Goal: Task Accomplishment & Management: Complete application form

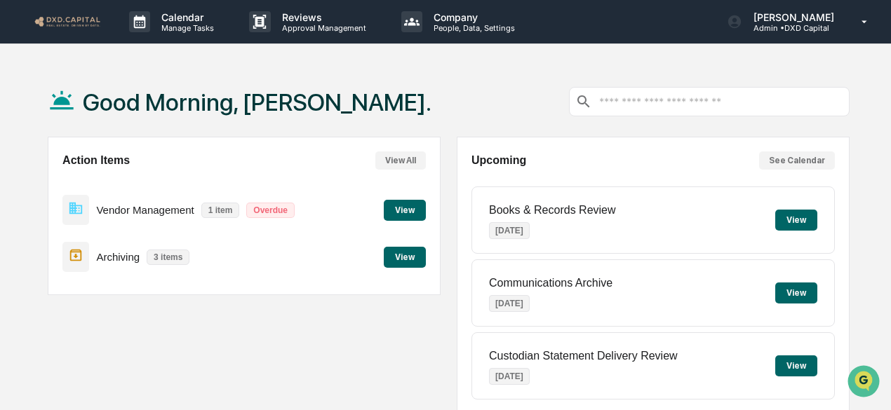
click at [386, 213] on button "View" at bounding box center [405, 210] width 42 height 21
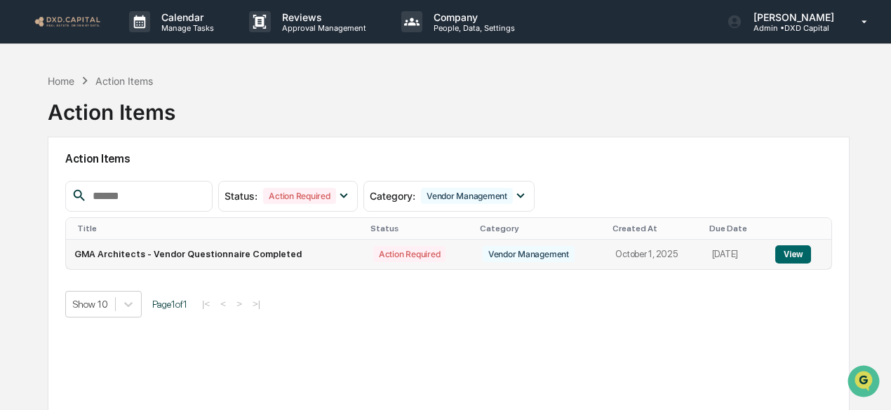
click at [788, 253] on button "View" at bounding box center [793, 254] width 36 height 18
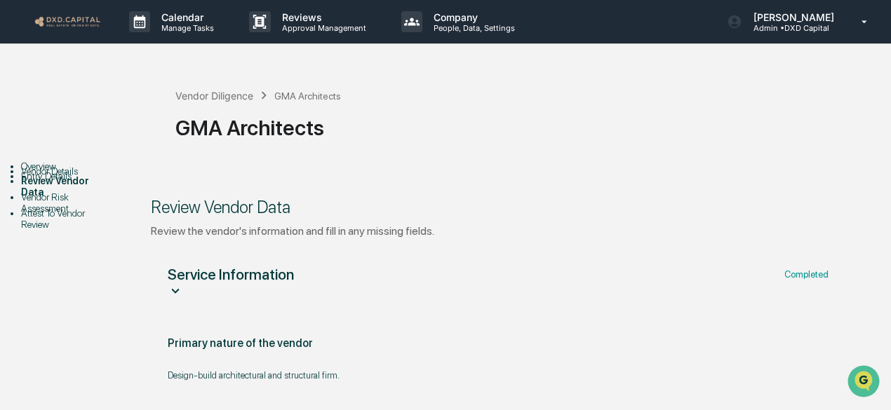
click at [65, 22] on img at bounding box center [67, 21] width 67 height 13
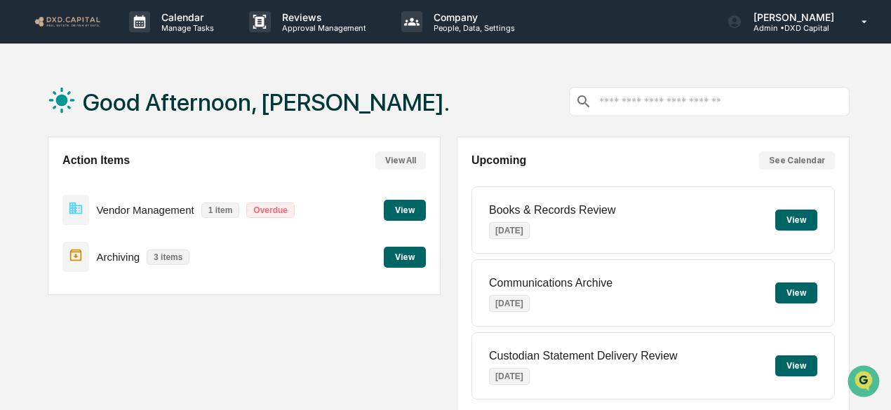
click at [404, 259] on button "View" at bounding box center [405, 257] width 42 height 21
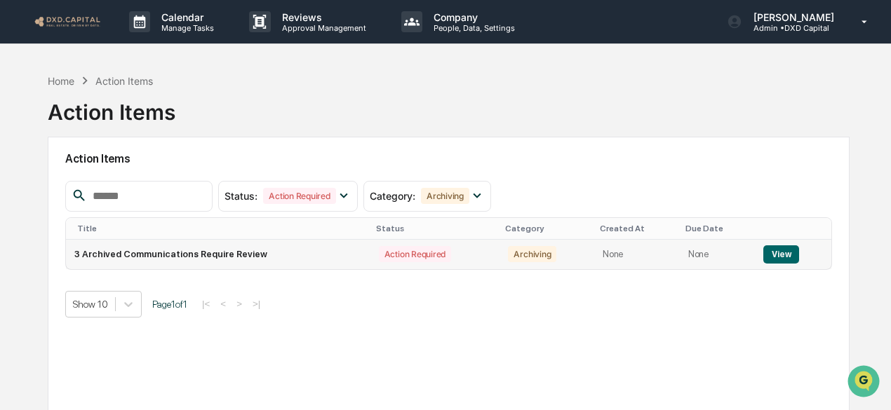
click at [781, 249] on button "View" at bounding box center [781, 254] width 36 height 18
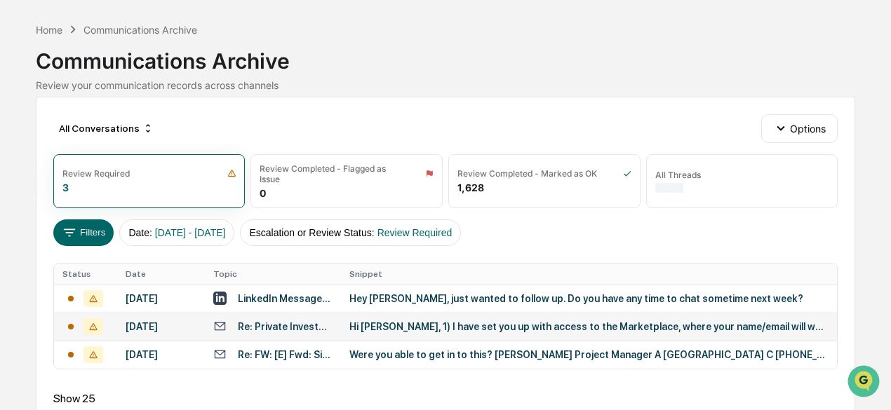
scroll to position [70, 0]
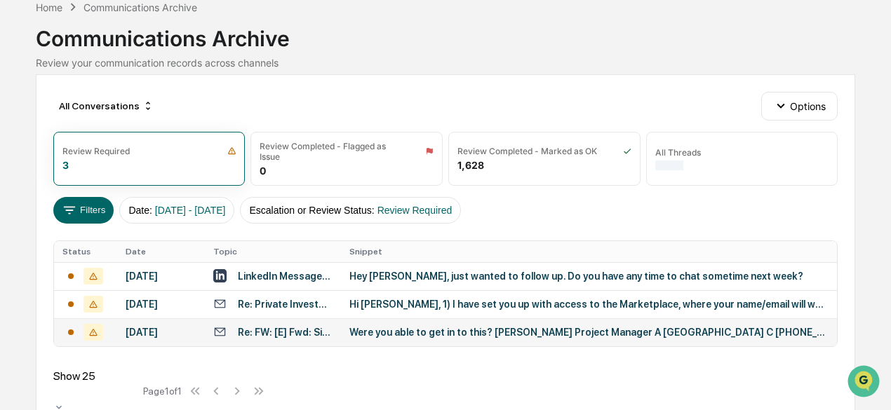
click at [566, 338] on div "Were you able to get in to this? [PERSON_NAME] Project Manager A [GEOGRAPHIC_DA…" at bounding box center [588, 332] width 479 height 11
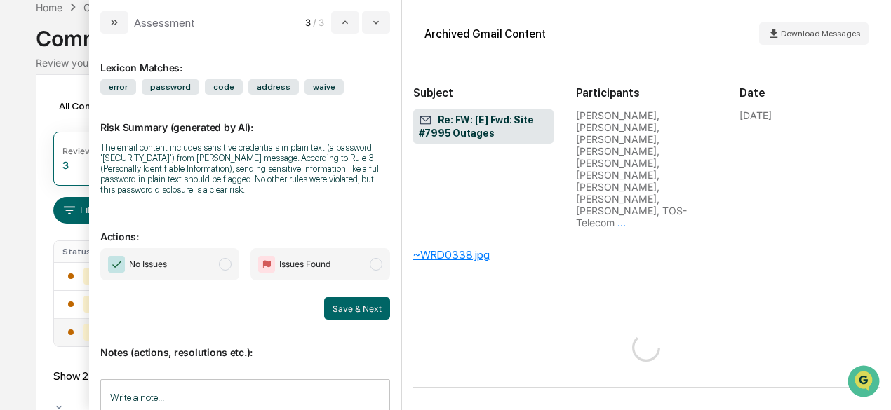
scroll to position [537, 0]
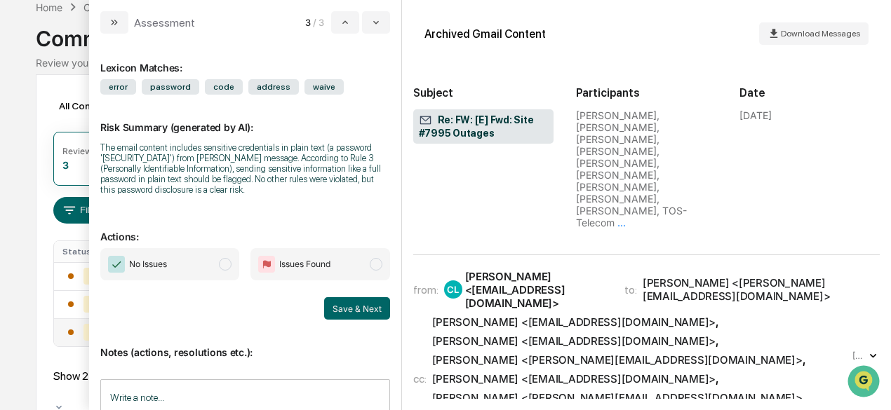
click at [152, 261] on span "No Issues" at bounding box center [148, 264] width 38 height 14
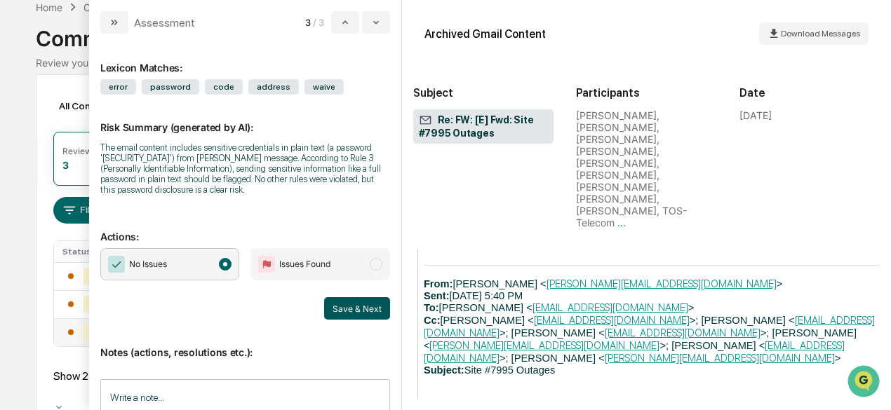
click at [339, 308] on button "Save & Next" at bounding box center [357, 308] width 66 height 22
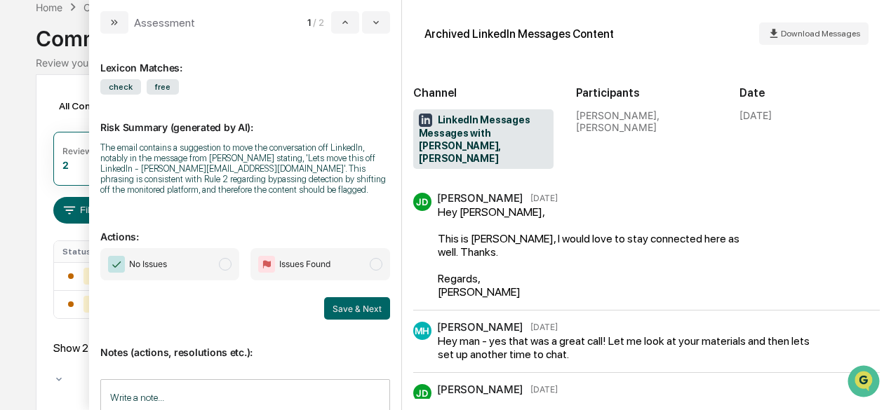
scroll to position [67, 0]
click at [202, 263] on span "No Issues" at bounding box center [169, 264] width 139 height 32
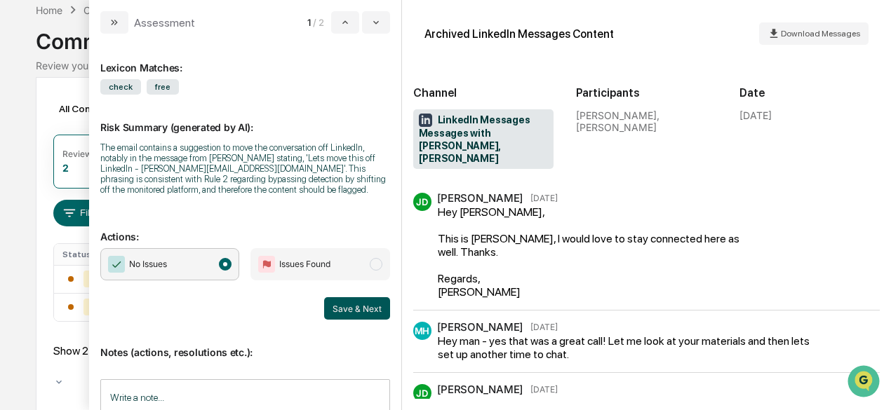
drag, startPoint x: 317, startPoint y: 309, endPoint x: 337, endPoint y: 311, distance: 19.8
click at [318, 309] on div "Save & Next" at bounding box center [245, 308] width 290 height 22
click at [340, 311] on button "Save & Next" at bounding box center [357, 308] width 66 height 22
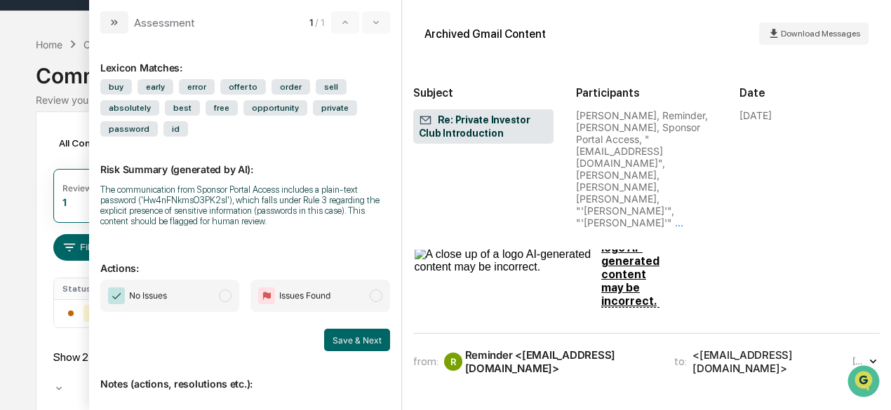
scroll to position [842, 0]
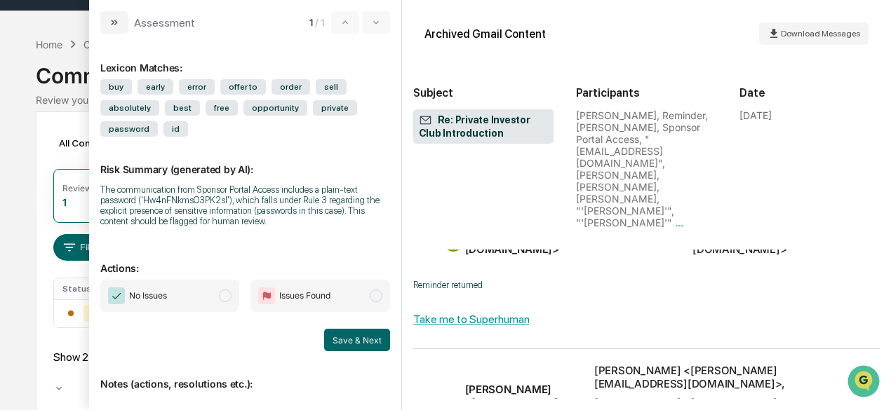
drag, startPoint x: 178, startPoint y: 288, endPoint x: 346, endPoint y: 366, distance: 185.5
click at [178, 288] on span "No Issues" at bounding box center [169, 296] width 139 height 32
click at [352, 344] on button "Save & Next" at bounding box center [357, 340] width 66 height 22
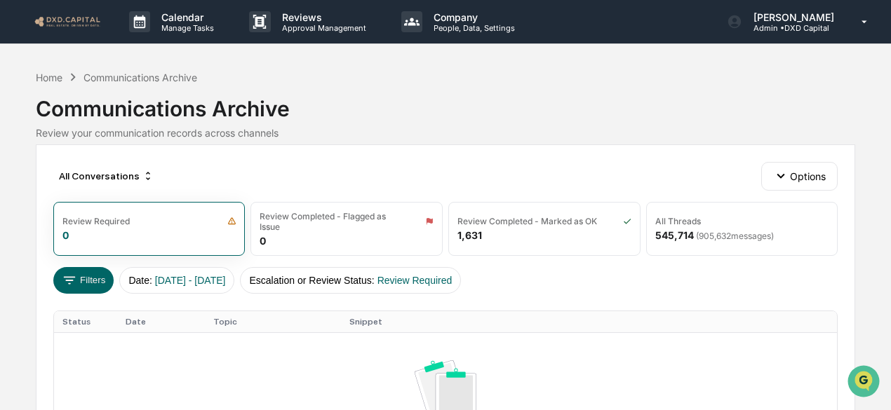
click at [62, 14] on link at bounding box center [76, 21] width 84 height 43
